Goal: Task Accomplishment & Management: Complete application form

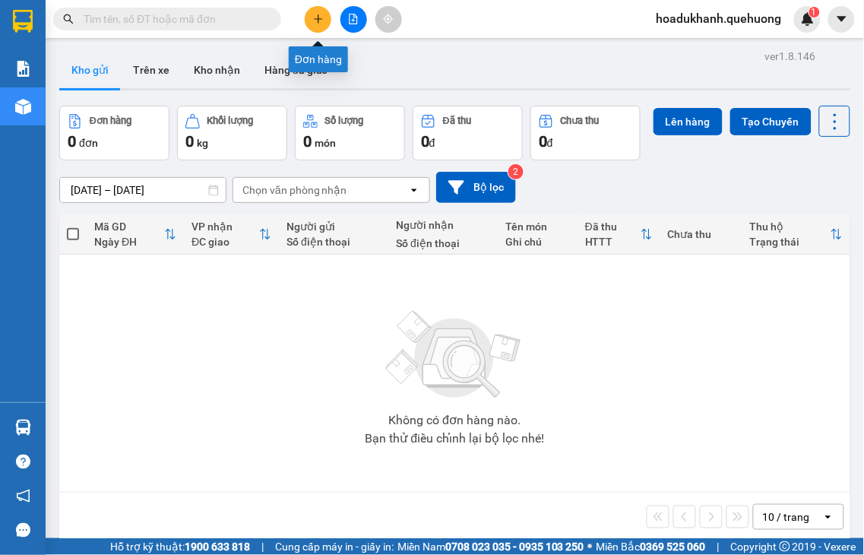
click at [310, 21] on button at bounding box center [318, 19] width 27 height 27
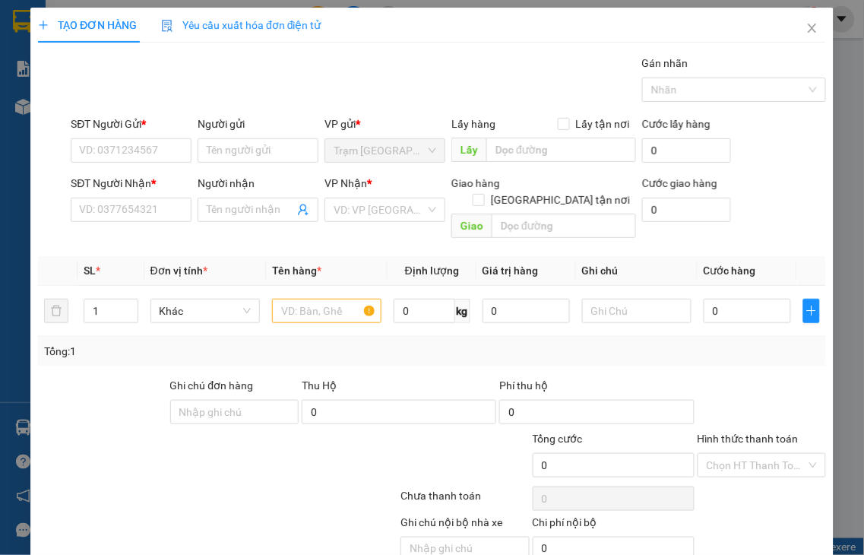
click at [112, 144] on div "TẠO ĐƠN HÀNG Yêu cầu xuất hóa đơn điện tử Transit Pickup Surcharge Ids Transit …" at bounding box center [432, 277] width 864 height 555
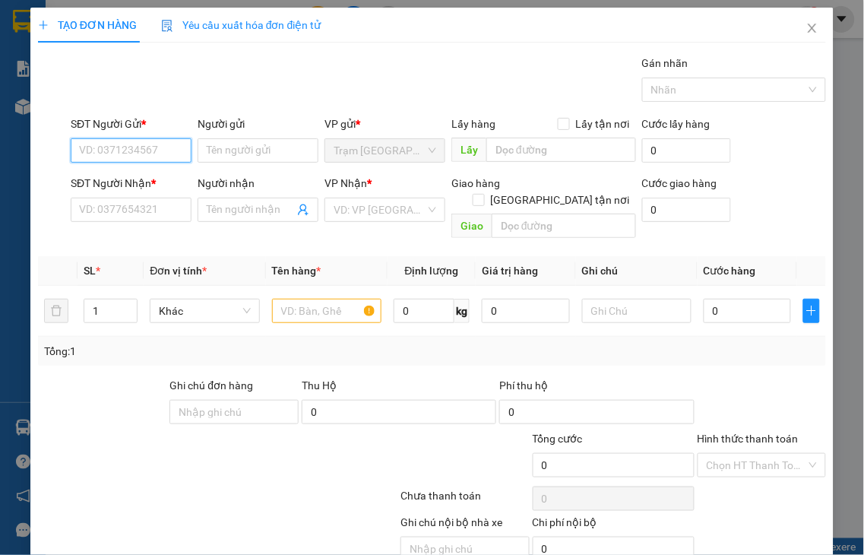
click at [131, 150] on input "SĐT Người Gửi *" at bounding box center [131, 150] width 121 height 24
click at [141, 152] on input "3200" at bounding box center [131, 150] width 121 height 24
click at [140, 170] on div "0858063200 - BÉ BĂNG" at bounding box center [135, 181] width 131 height 24
type input "0858063200"
type input "BÉ BĂNG"
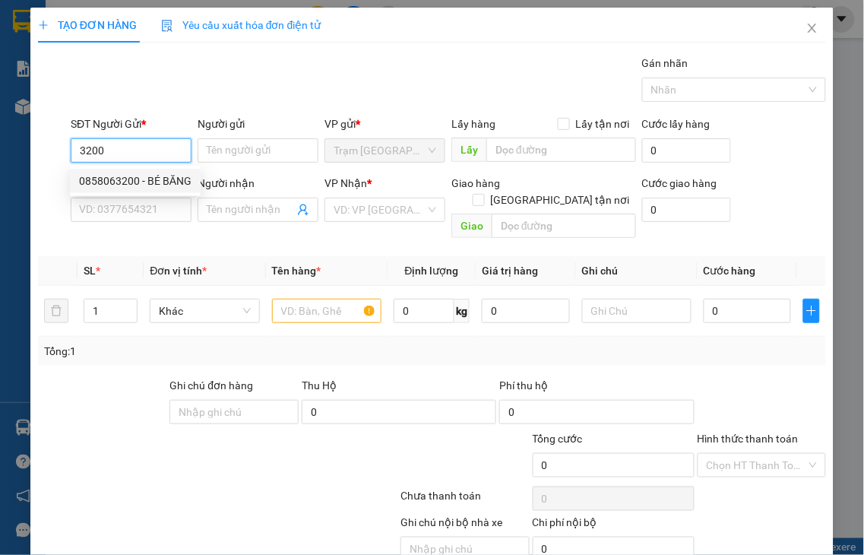
type input "0858063200"
type input "BÉ BĂNG"
checkbox input "true"
type input "ADV"
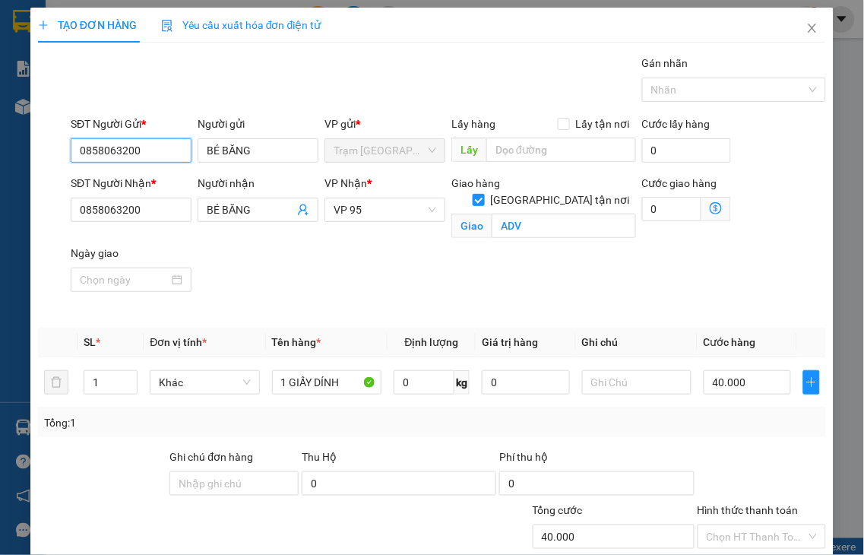
type input "40.000"
type input "0858063200"
click at [127, 376] on icon "up" at bounding box center [129, 378] width 5 height 5
type input "2"
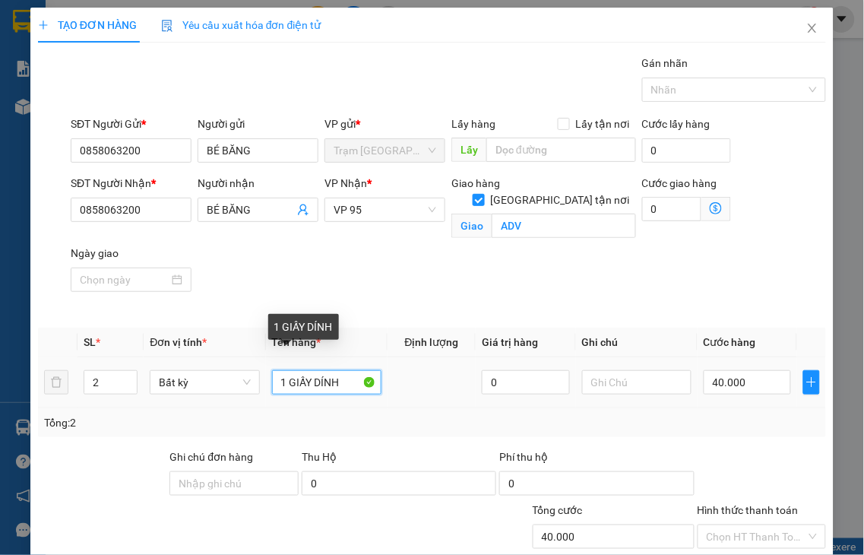
drag, startPoint x: 271, startPoint y: 362, endPoint x: 857, endPoint y: 205, distance: 606.6
click at [801, 268] on div "Transit Pickup Surcharge Ids Transit Deliver Surcharge Ids Transit Deliver Surc…" at bounding box center [432, 361] width 788 height 613
type input "2"
type input "0"
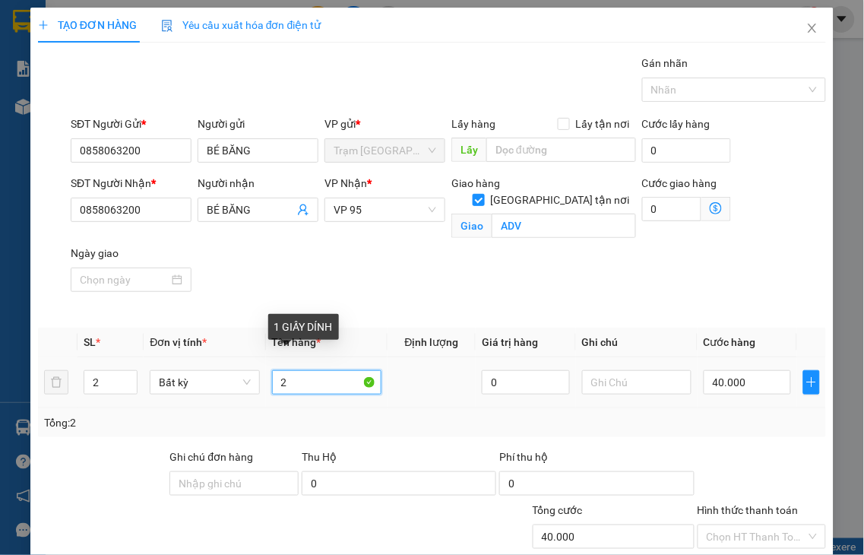
type input "0"
type input "2 XỐP"
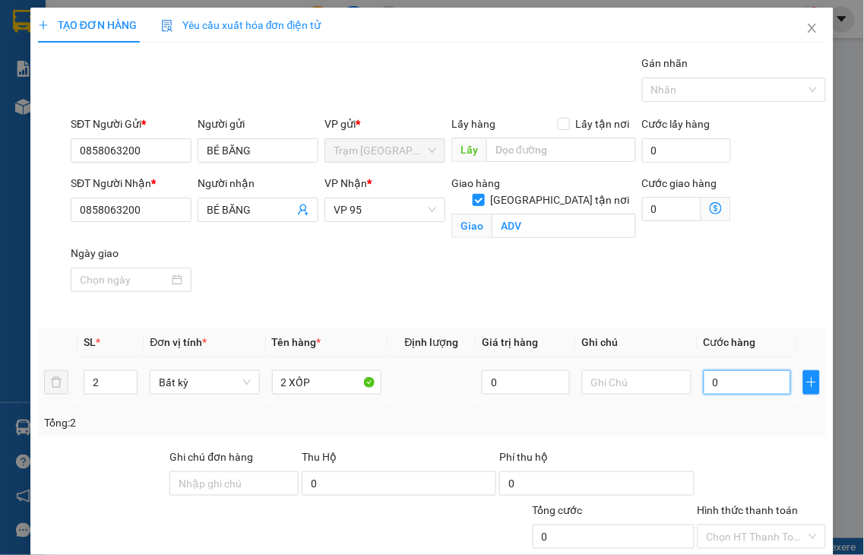
click at [737, 370] on input "0" at bounding box center [747, 382] width 87 height 24
type input "1"
type input "10"
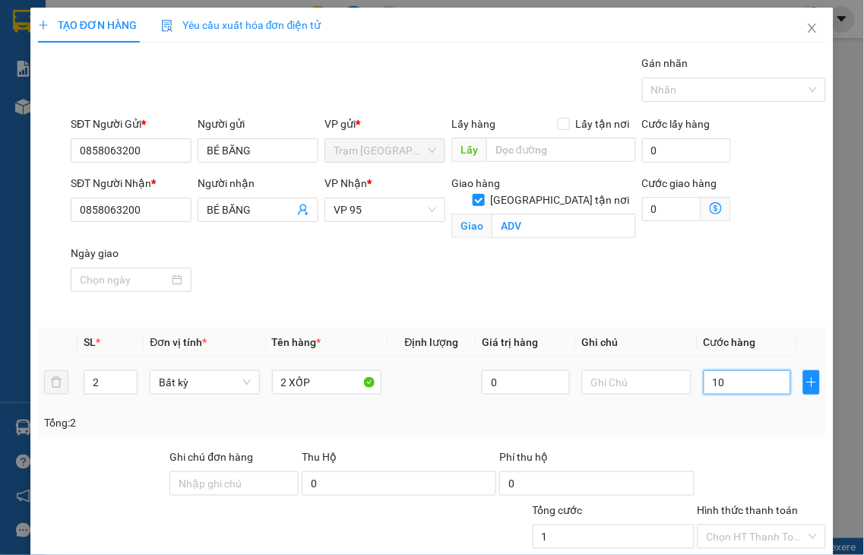
type input "10"
type input "100"
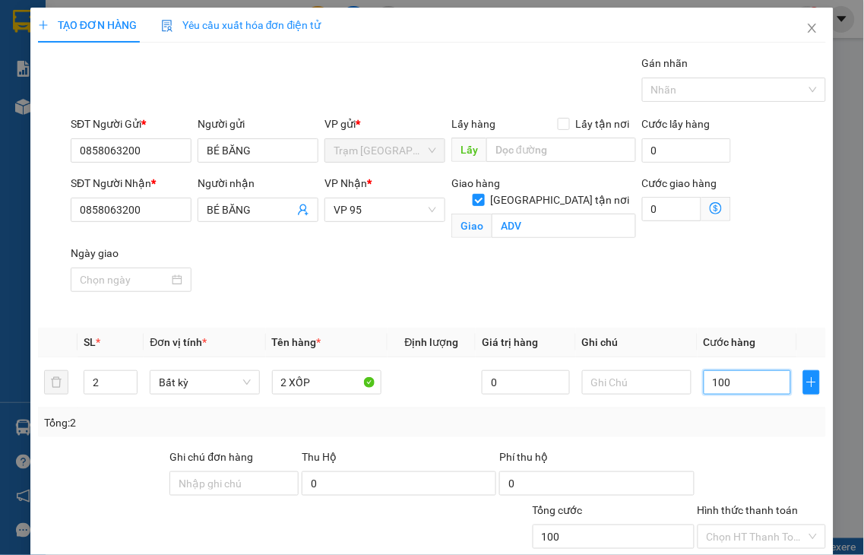
type input "100"
type input "100.000"
click at [727, 504] on label "Hình thức thanh toán" at bounding box center [748, 510] width 101 height 12
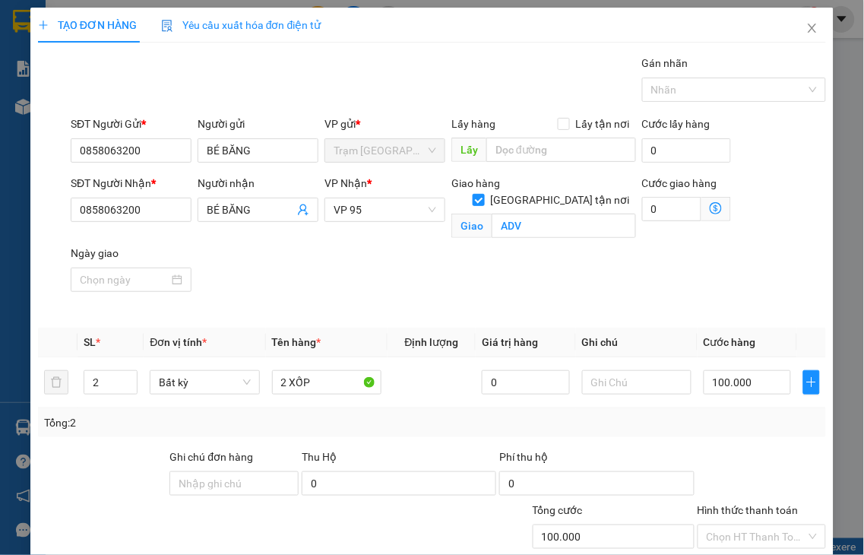
click at [727, 525] on input "Hình thức thanh toán" at bounding box center [757, 536] width 100 height 23
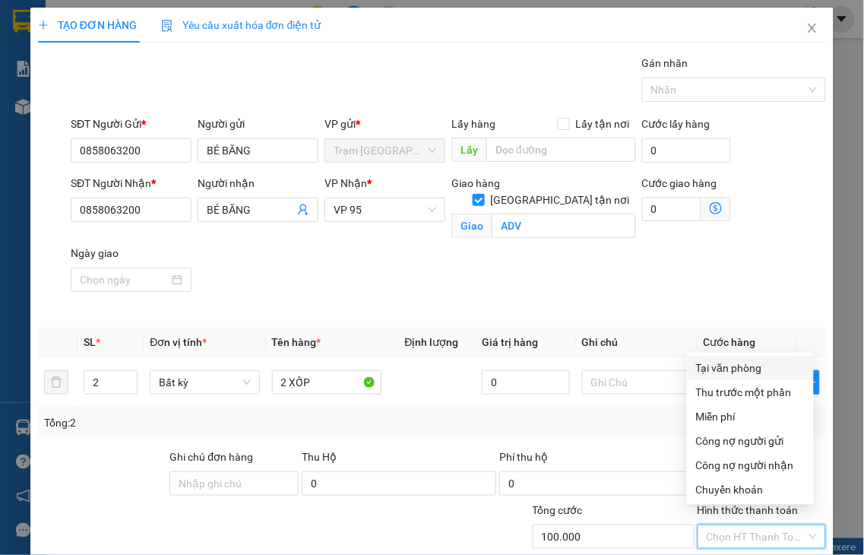
click at [705, 369] on div "Tại văn phòng" at bounding box center [750, 368] width 109 height 17
type input "0"
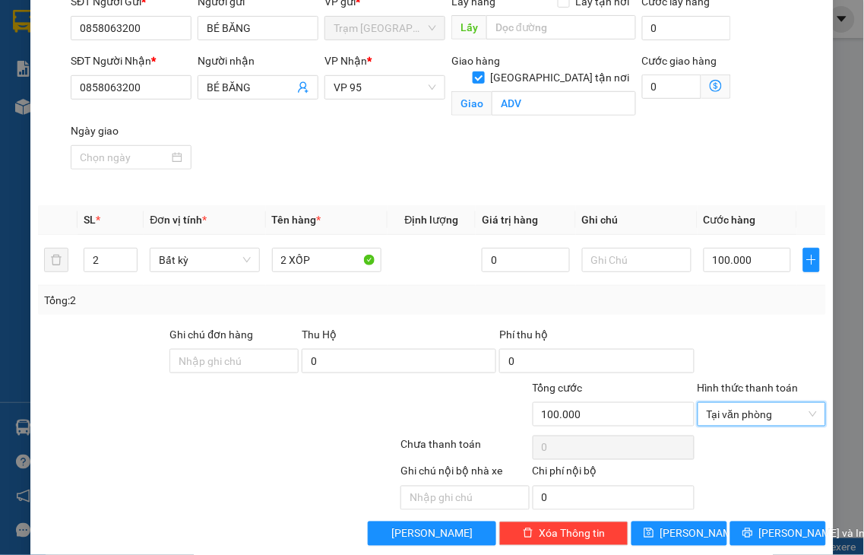
scroll to position [126, 0]
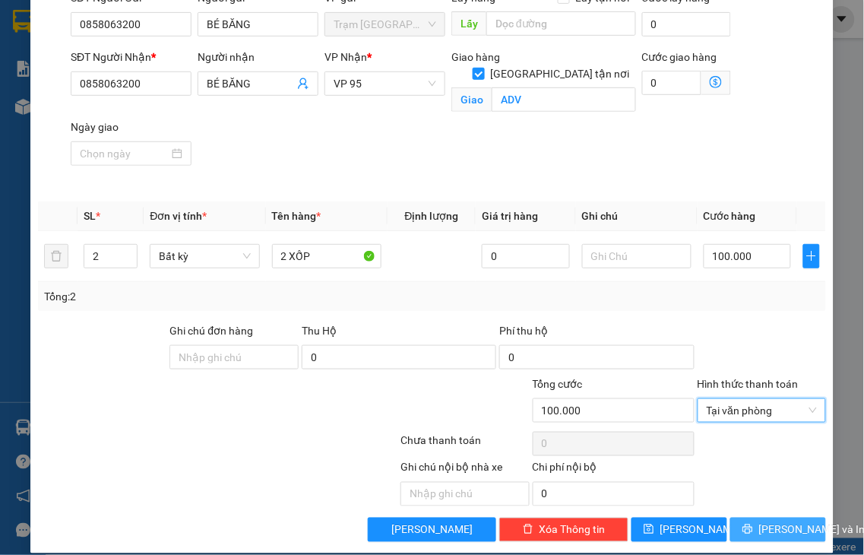
click at [748, 518] on button "[PERSON_NAME] và In" at bounding box center [778, 530] width 96 height 24
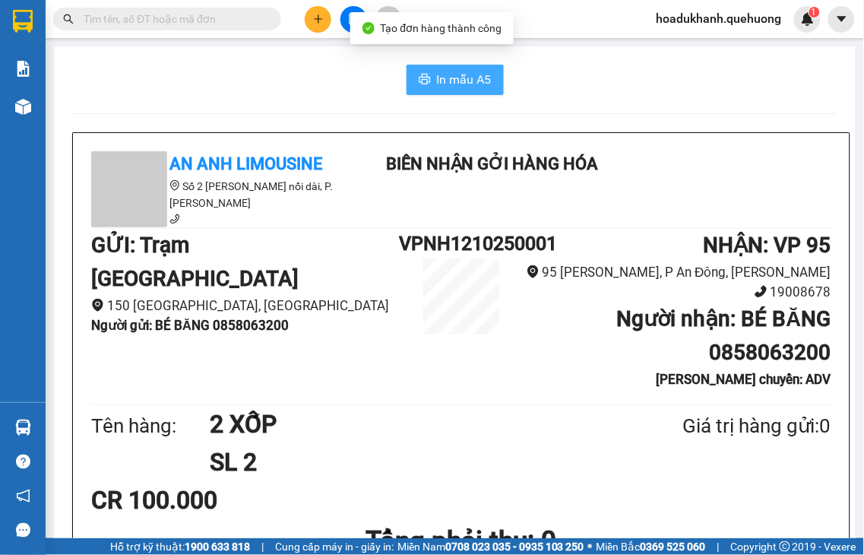
click at [437, 86] on span "In mẫu A5" at bounding box center [464, 79] width 55 height 19
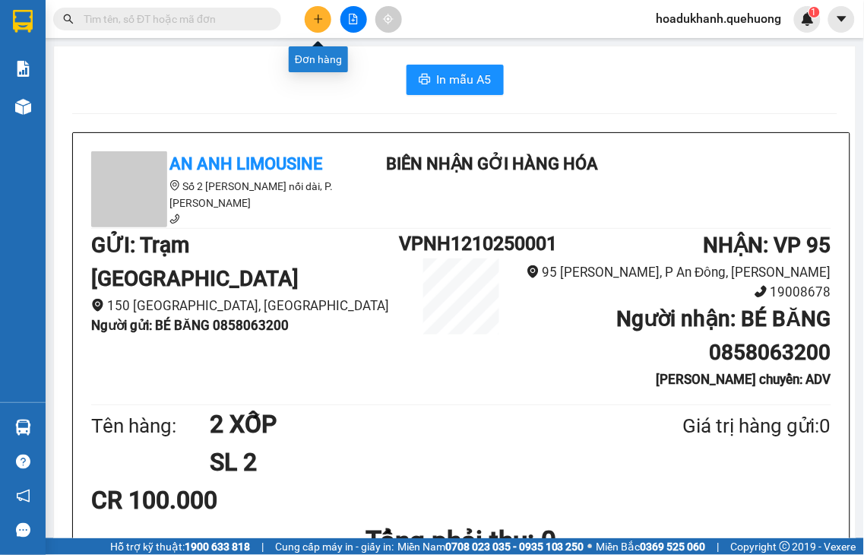
click at [321, 19] on icon "plus" at bounding box center [318, 18] width 8 height 1
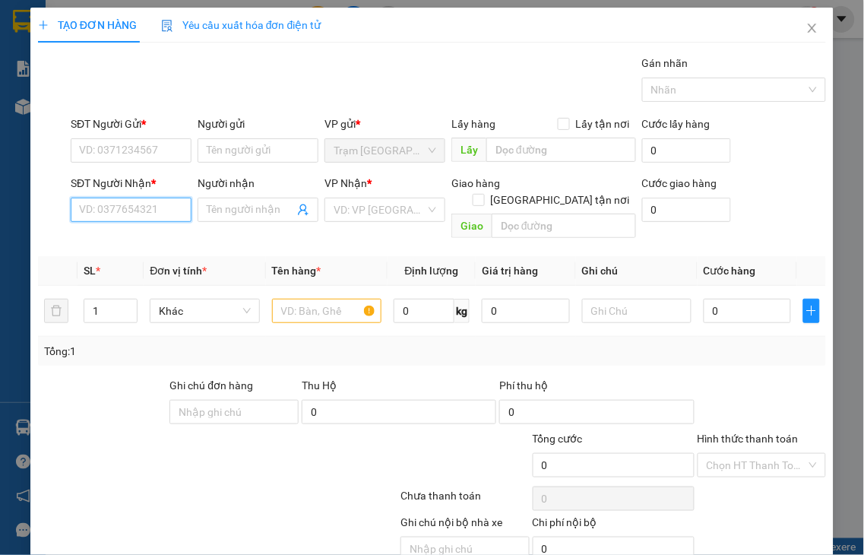
click at [127, 213] on input "SĐT Người Nhận *" at bounding box center [131, 210] width 121 height 24
type input "0942622119"
click at [106, 242] on div "0942622119 - HỒNG" at bounding box center [129, 240] width 100 height 17
type input "HỒNG"
type input "30.000"
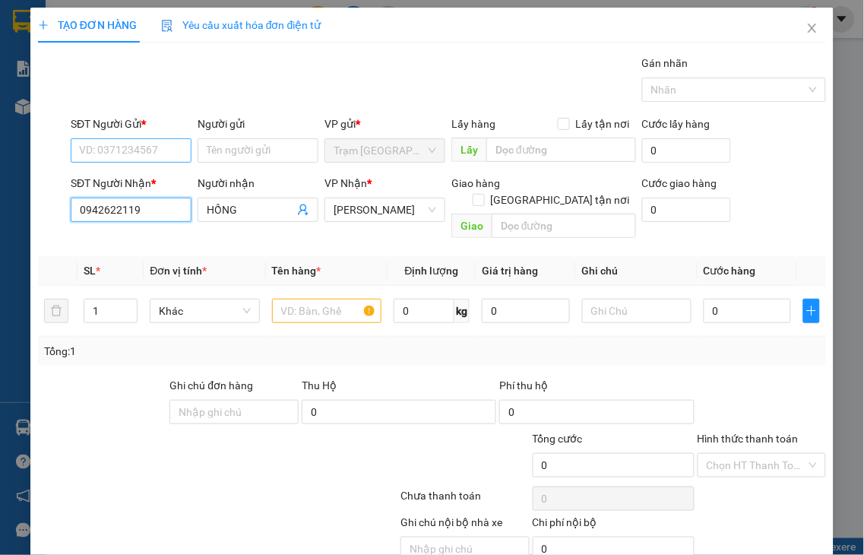
type input "30.000"
type input "0942622119"
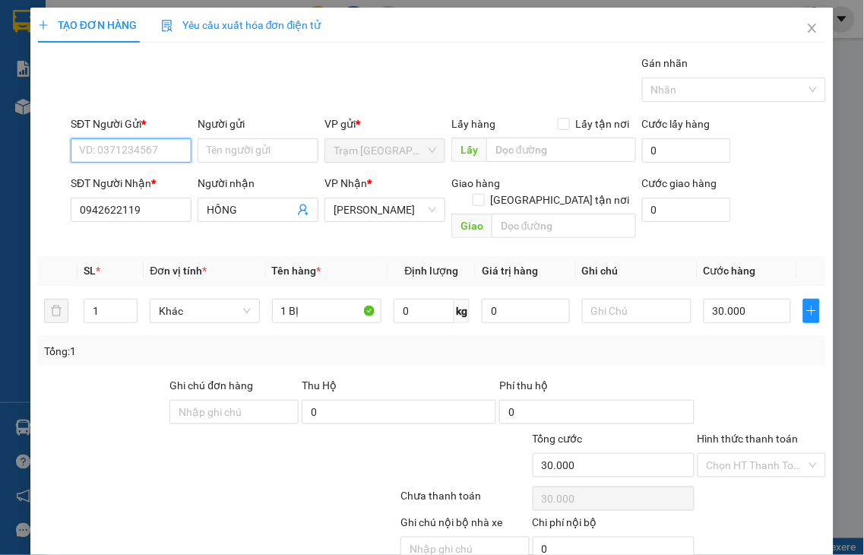
drag, startPoint x: 102, startPoint y: 150, endPoint x: 331, endPoint y: 115, distance: 232.2
click at [101, 150] on input "SĐT Người Gửi *" at bounding box center [131, 150] width 121 height 24
type input "083433958"
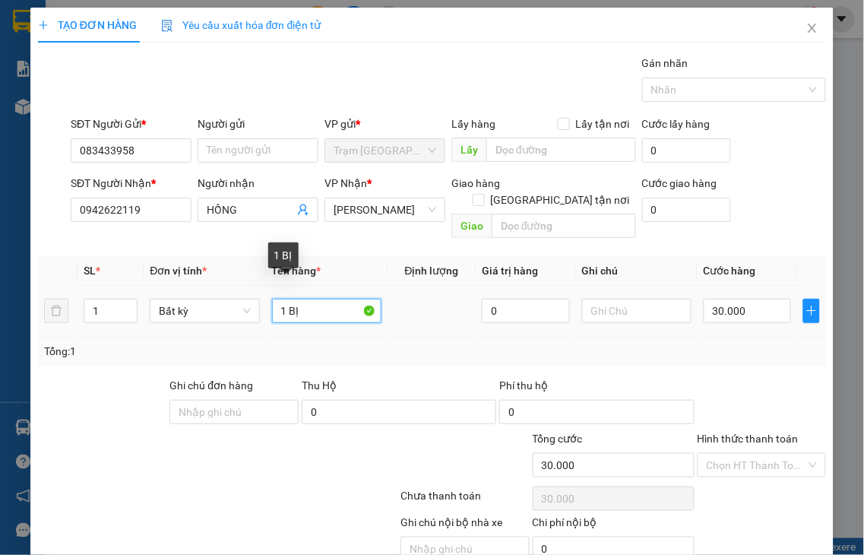
drag, startPoint x: 283, startPoint y: 293, endPoint x: 366, endPoint y: 292, distance: 82.9
click at [366, 299] on input "1 BỊ" at bounding box center [326, 311] width 109 height 24
click at [397, 214] on span "[PERSON_NAME]" at bounding box center [385, 209] width 103 height 23
type input "1 XỐP"
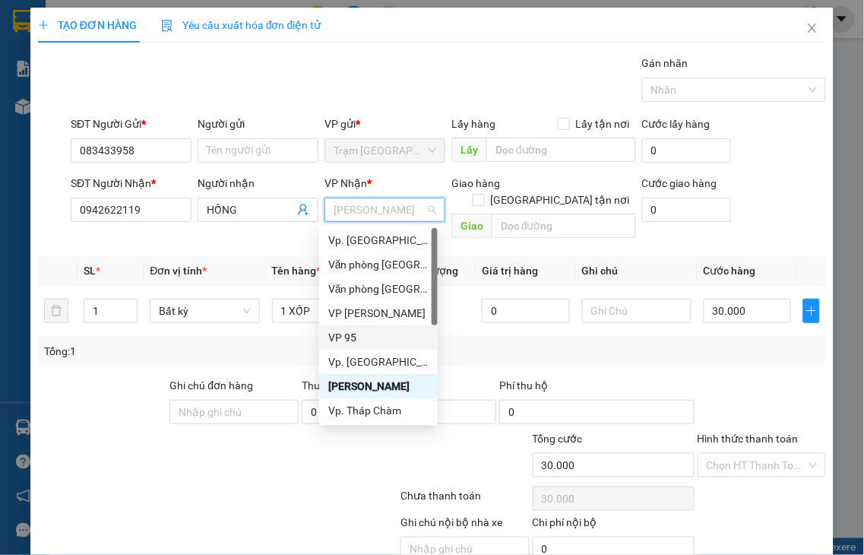
click at [344, 338] on div "VP 95" at bounding box center [378, 337] width 100 height 17
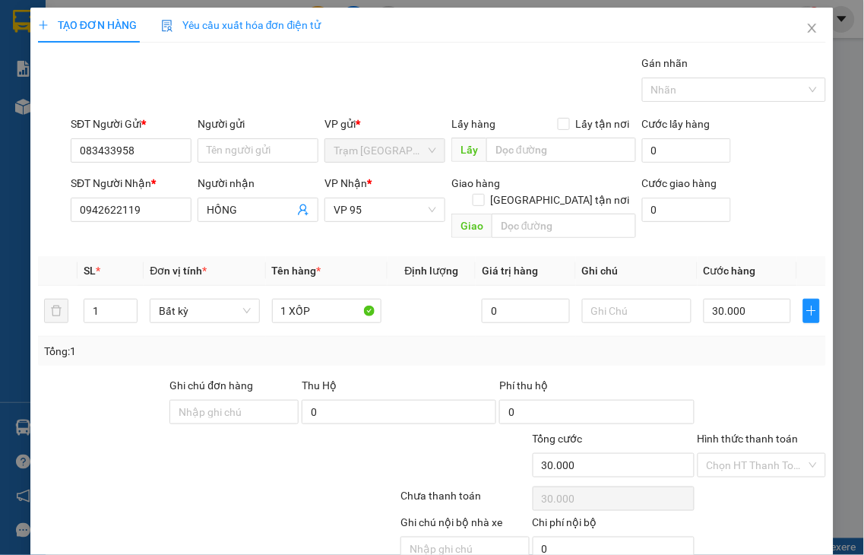
click at [734, 432] on label "Hình thức thanh toán" at bounding box center [748, 438] width 101 height 12
click at [734, 454] on input "Hình thức thanh toán" at bounding box center [757, 465] width 100 height 23
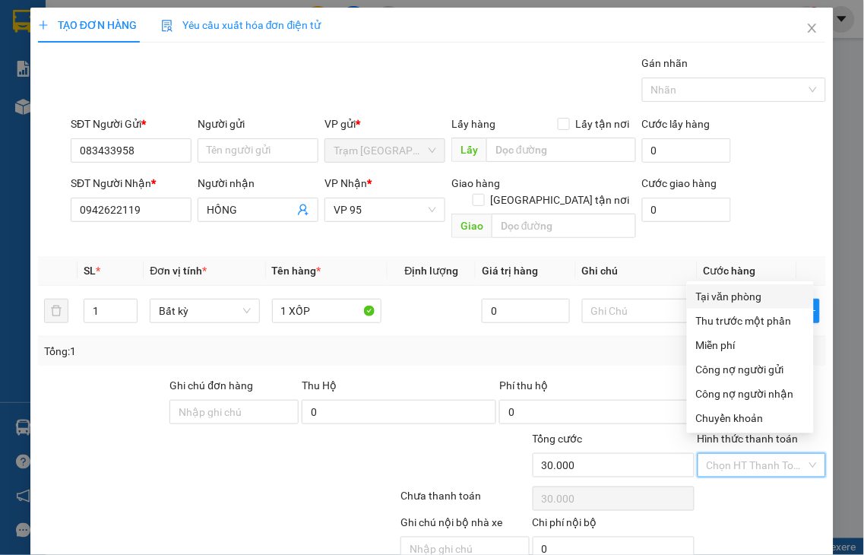
click at [727, 303] on div "Tại văn phòng" at bounding box center [750, 296] width 109 height 17
type input "0"
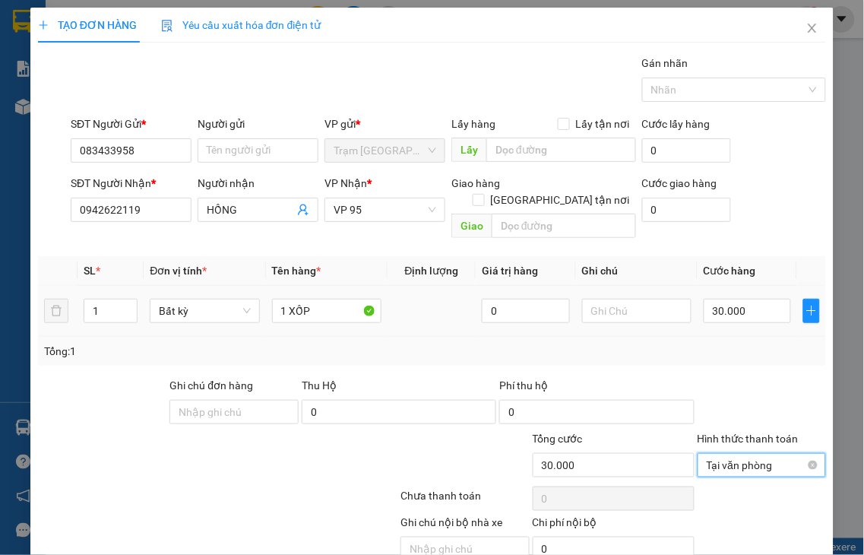
scroll to position [55, 0]
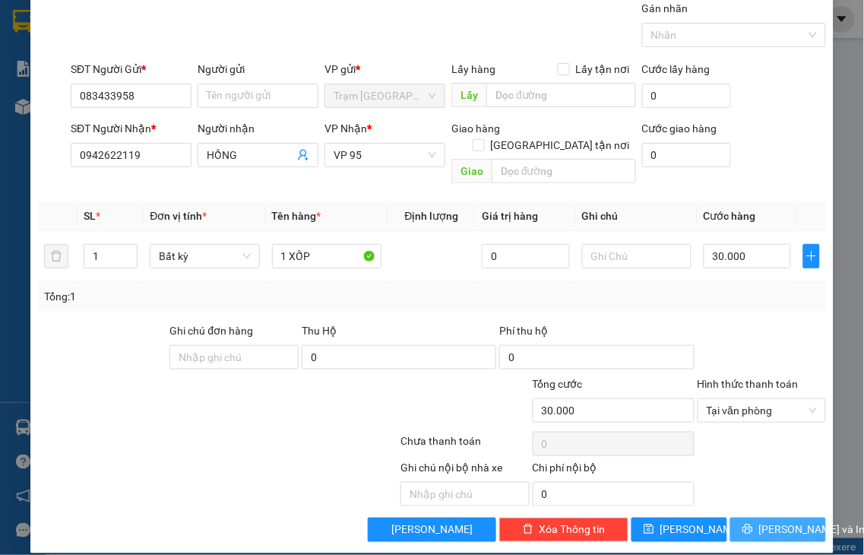
click at [759, 521] on span "[PERSON_NAME] và In" at bounding box center [812, 529] width 106 height 17
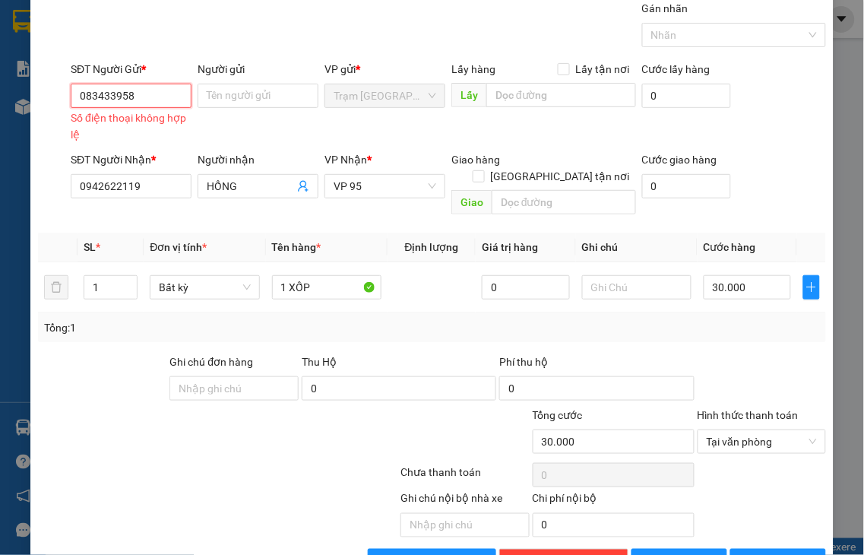
drag, startPoint x: 138, startPoint y: 93, endPoint x: 62, endPoint y: 93, distance: 75.2
click at [68, 93] on div "SĐT Người Gửi * 083433958 083433958 Số điện thoại không hợp lệ" at bounding box center [131, 103] width 127 height 84
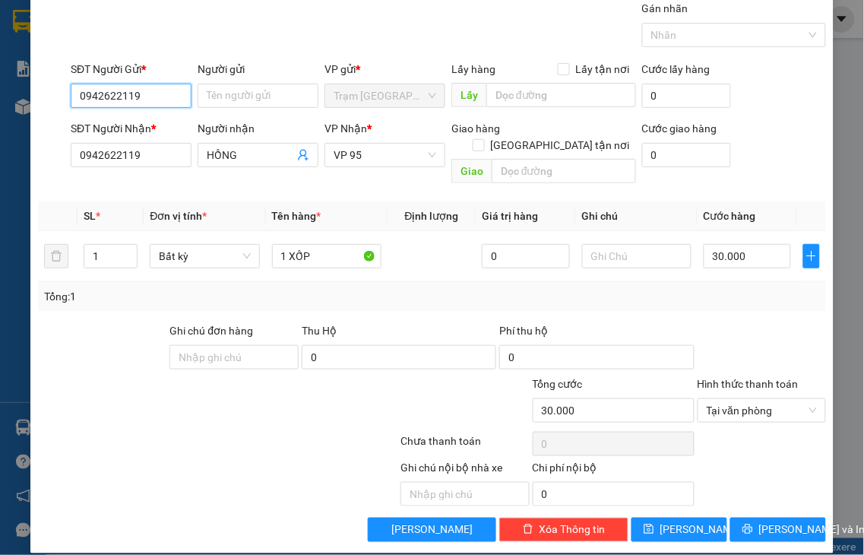
type input "0942622119"
click at [766, 378] on label "Hình thức thanh toán" at bounding box center [748, 384] width 101 height 12
click at [766, 399] on input "Hình thức thanh toán" at bounding box center [757, 410] width 100 height 23
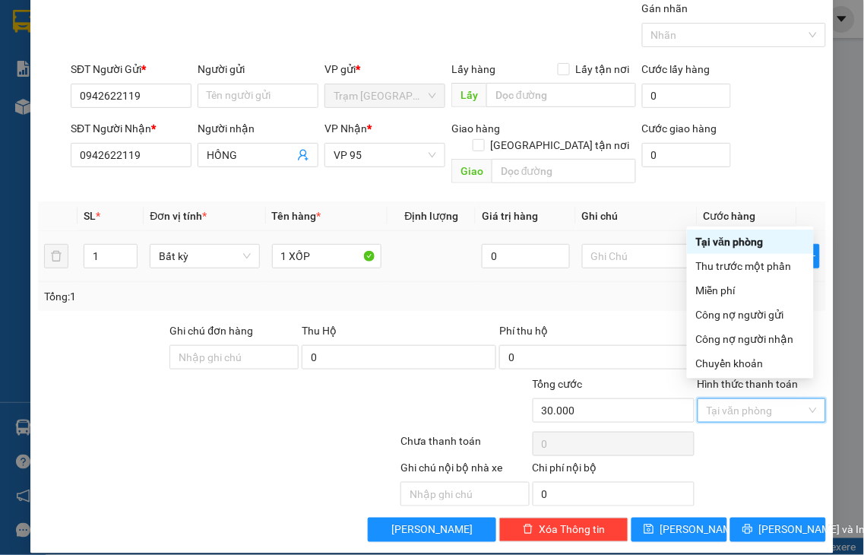
drag, startPoint x: 715, startPoint y: 249, endPoint x: 711, endPoint y: 234, distance: 15.1
click at [714, 249] on div "Tại văn phòng" at bounding box center [750, 241] width 109 height 17
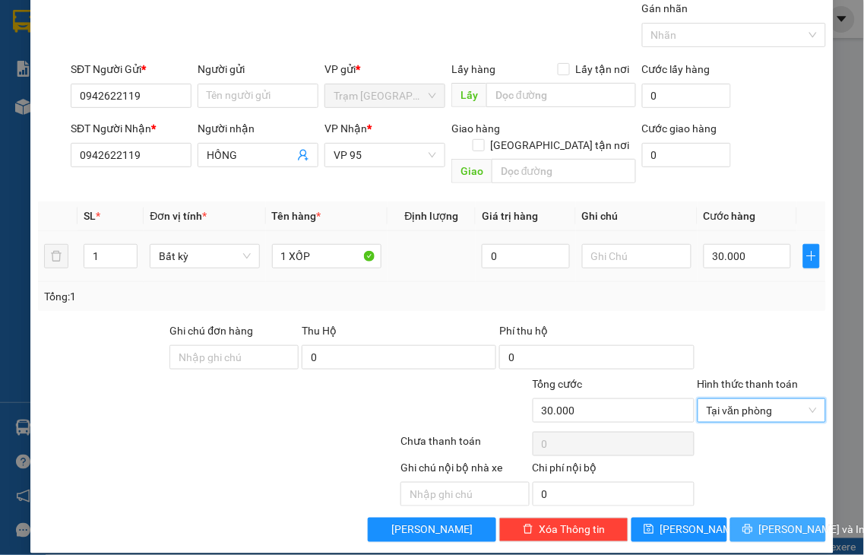
drag, startPoint x: 755, startPoint y: 518, endPoint x: 655, endPoint y: 257, distance: 279.1
click at [759, 521] on span "[PERSON_NAME] và In" at bounding box center [812, 529] width 106 height 17
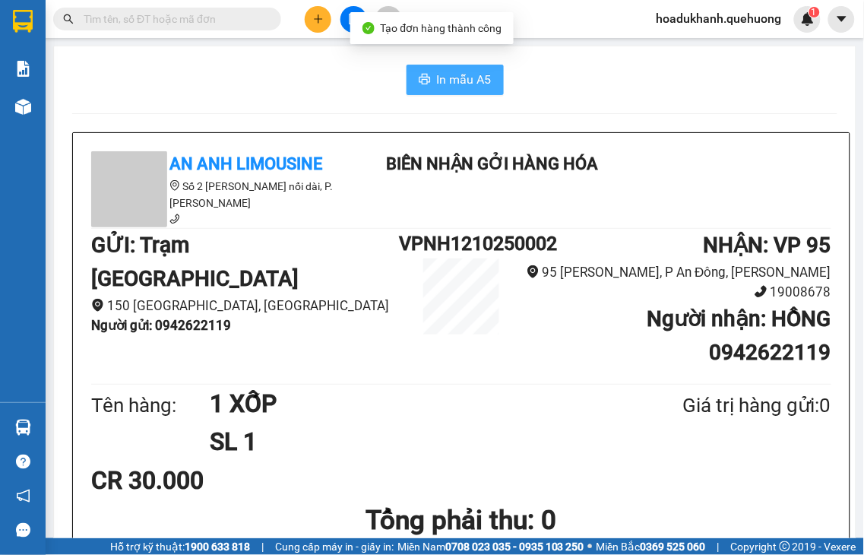
click at [437, 76] on span "In mẫu A5" at bounding box center [464, 79] width 55 height 19
